Goal: Entertainment & Leisure: Consume media (video, audio)

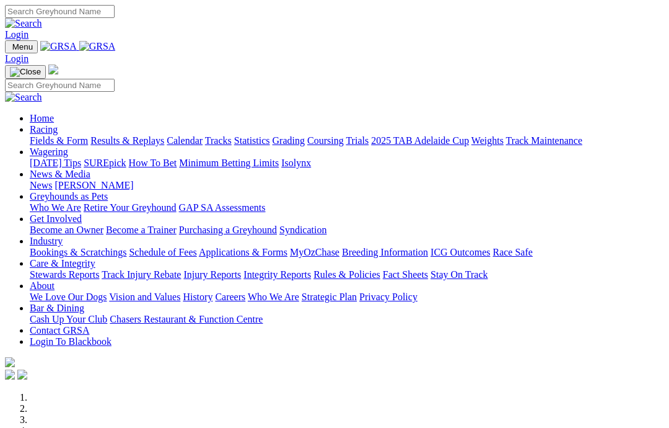
scroll to position [416, 0]
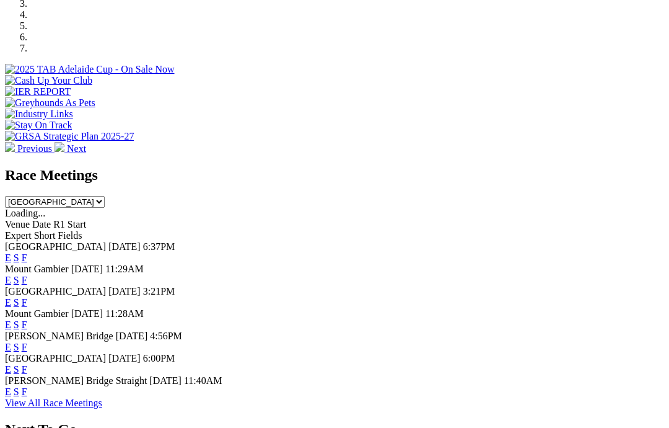
click at [27, 252] on link "F" at bounding box center [25, 257] width 6 height 11
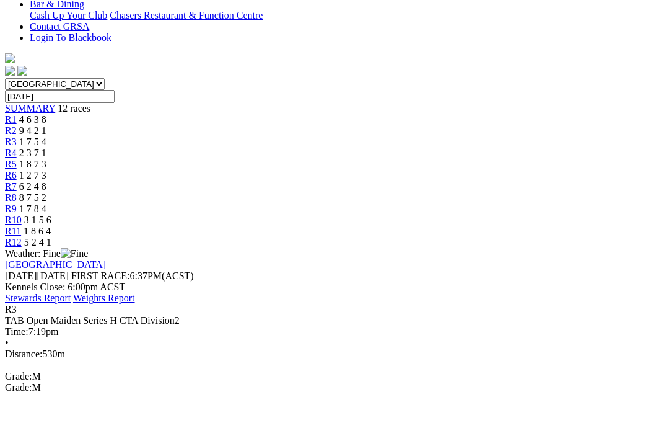
scroll to position [294, 0]
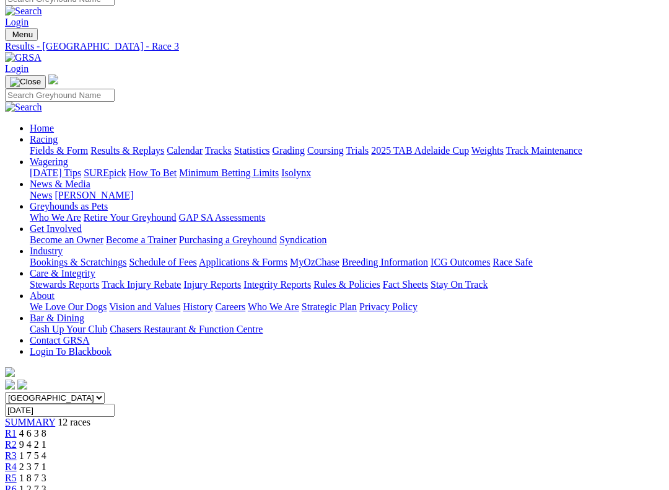
scroll to position [0, 0]
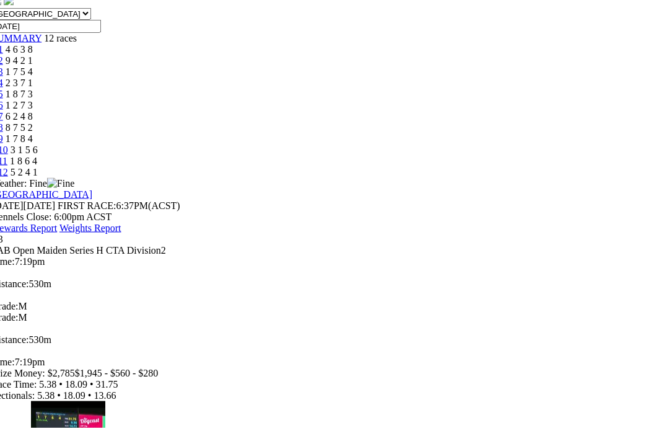
scroll to position [396, 0]
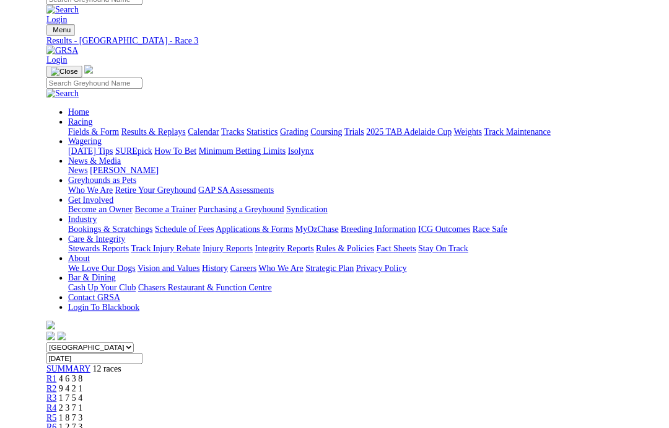
scroll to position [397, 0]
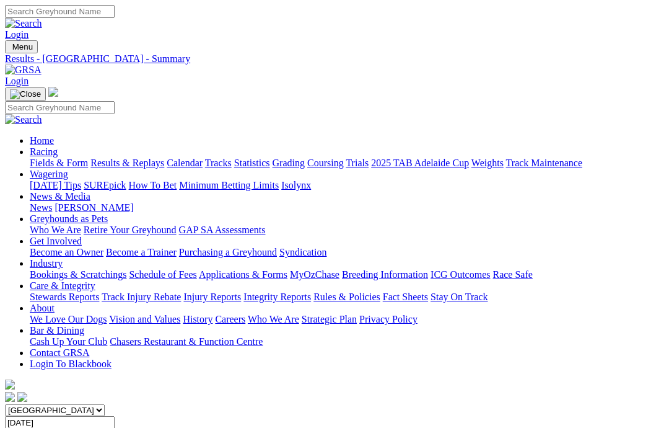
scroll to position [74, 0]
